Goal: Obtain resource: Download file/media

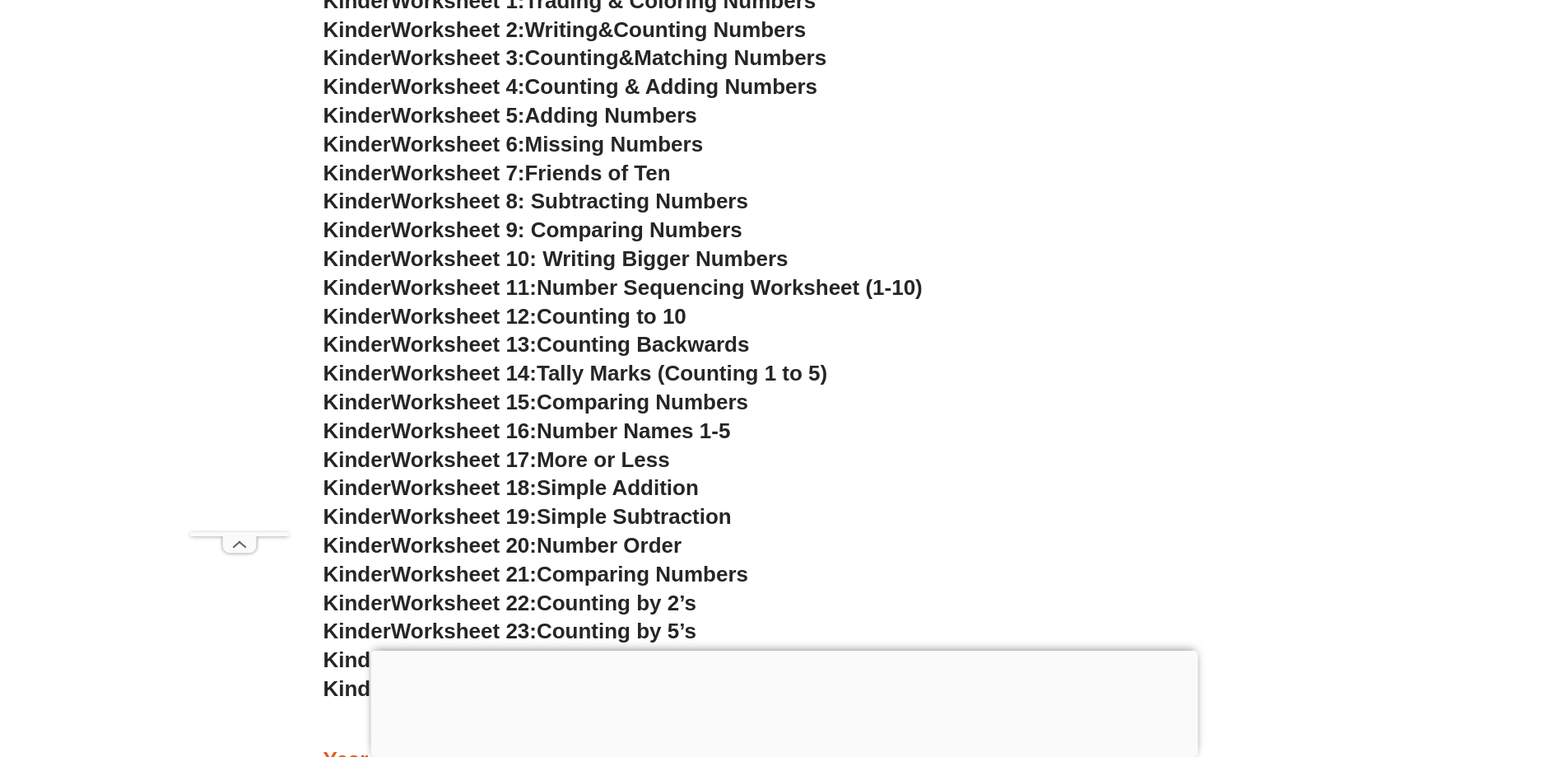
scroll to position [988, 0]
